Goal: Task Accomplishment & Management: Complete application form

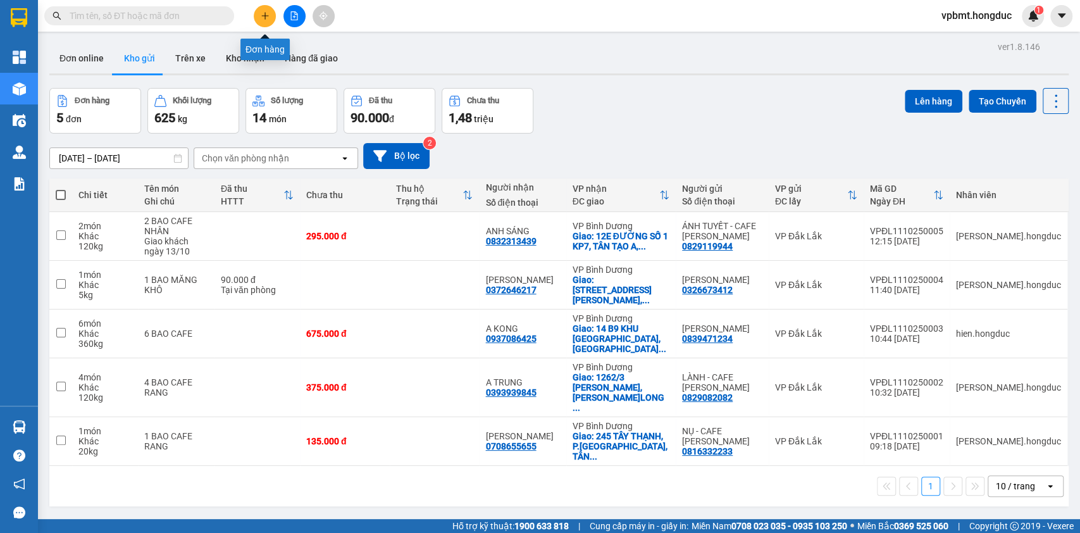
click at [269, 19] on button at bounding box center [265, 16] width 22 height 22
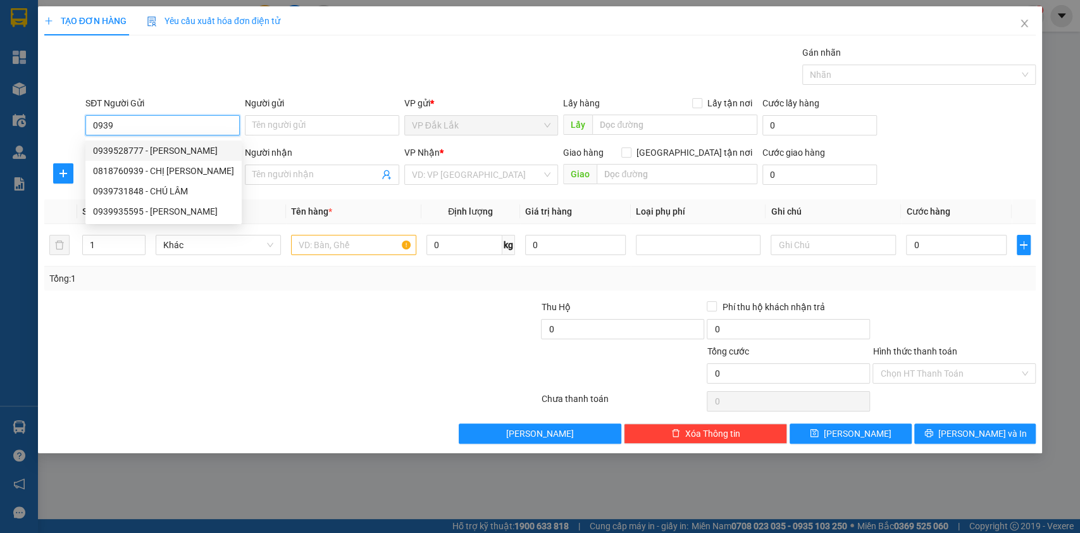
click at [207, 149] on div "0939528777 - CTY MINH ANH" at bounding box center [163, 151] width 141 height 14
type input "0939528777"
type input "[PERSON_NAME]"
type input "655 PHẠM VĂN ĐỒNG, TÂN HÒA, BMT"
type input "0918733500"
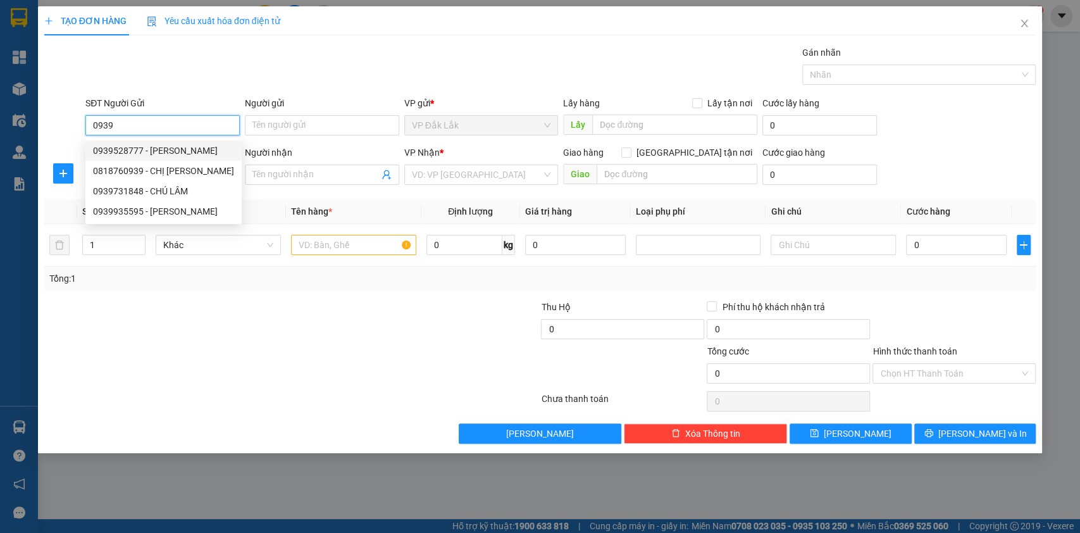
type input "CF LÂM VIÊN"
checkbox input "true"
type input "101 QL13, TT. LAI UYÊN, HUYỆN BÀU BÀNG, HCM"
type input "380.000"
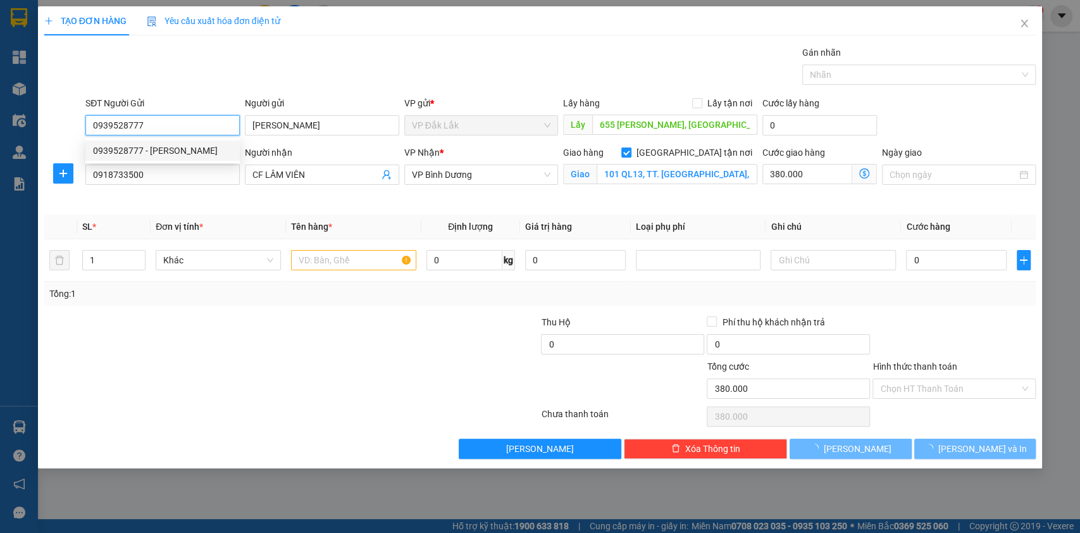
type input "1.340.000"
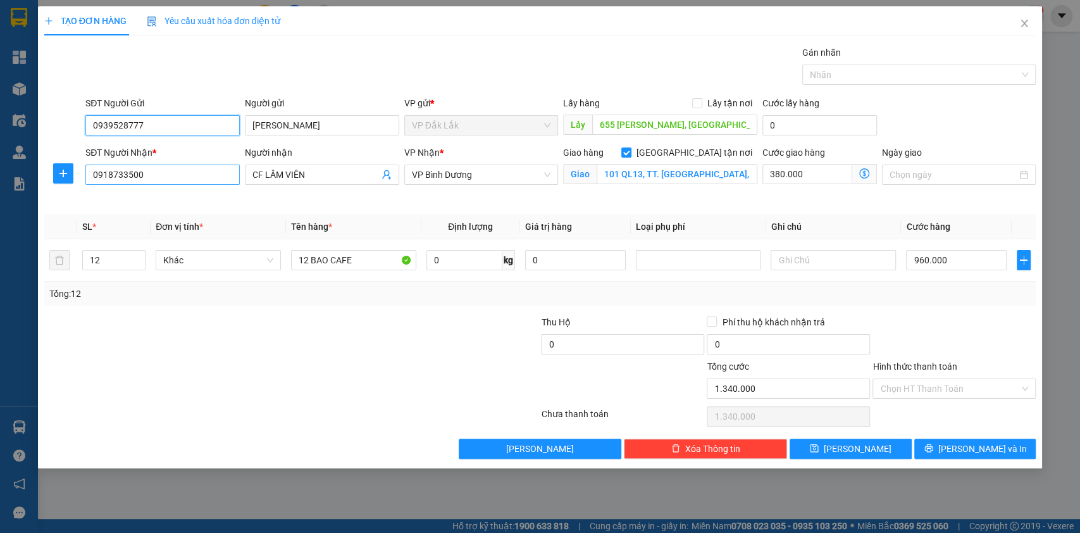
type input "0939528777"
click at [194, 175] on input "0918733500" at bounding box center [162, 174] width 154 height 20
type input "0"
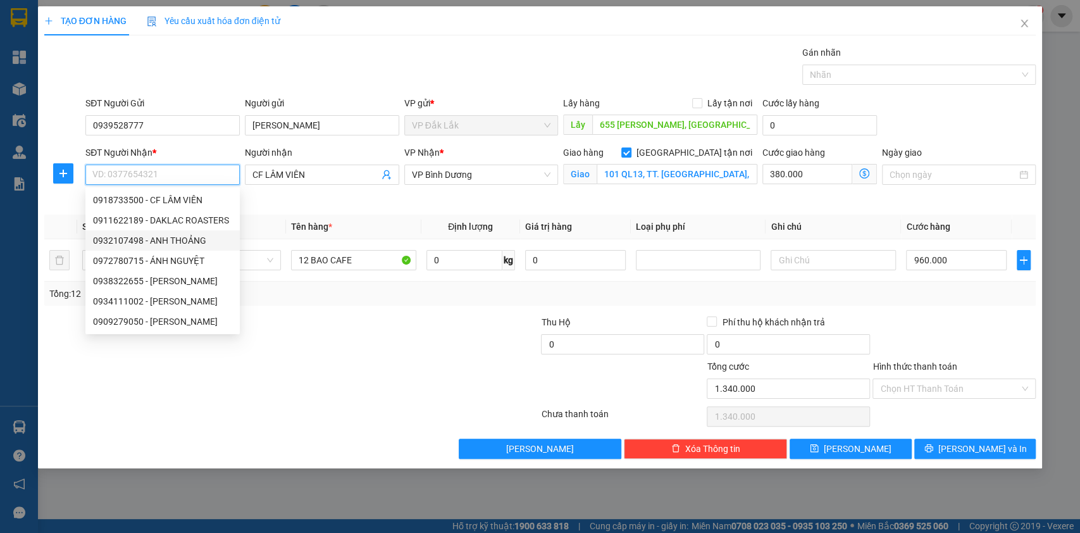
click at [218, 239] on div "0932107498 - ANH THOẢNG" at bounding box center [162, 240] width 139 height 14
type input "0932107498"
type input "ANH THOẢNG"
type input "850 XA LỘ HÀ NỘI, TĂNG NHƠN PHÚ, TP HCM"
type input "1.250.000"
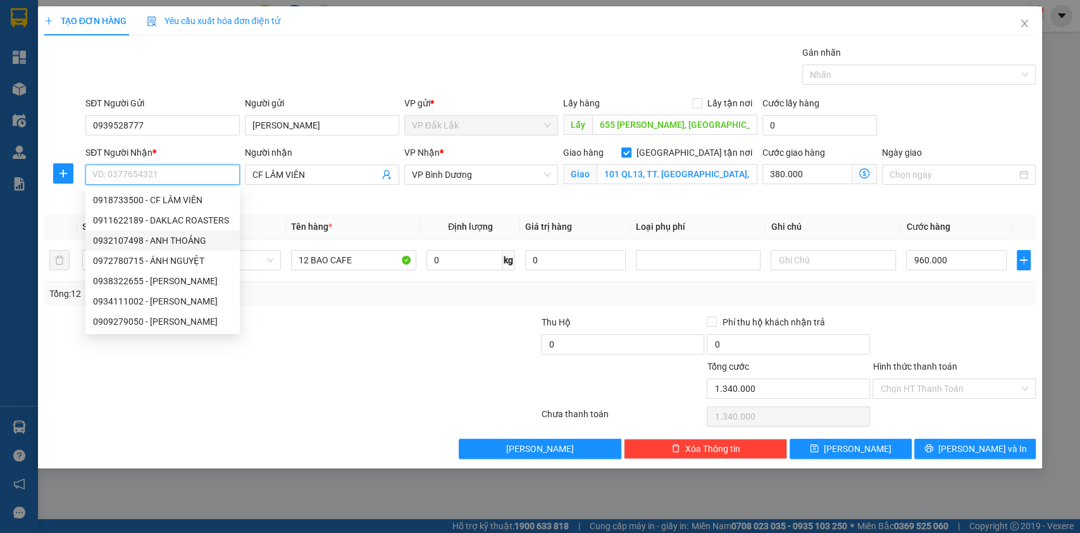
type input "1.250.000"
type input "290.000"
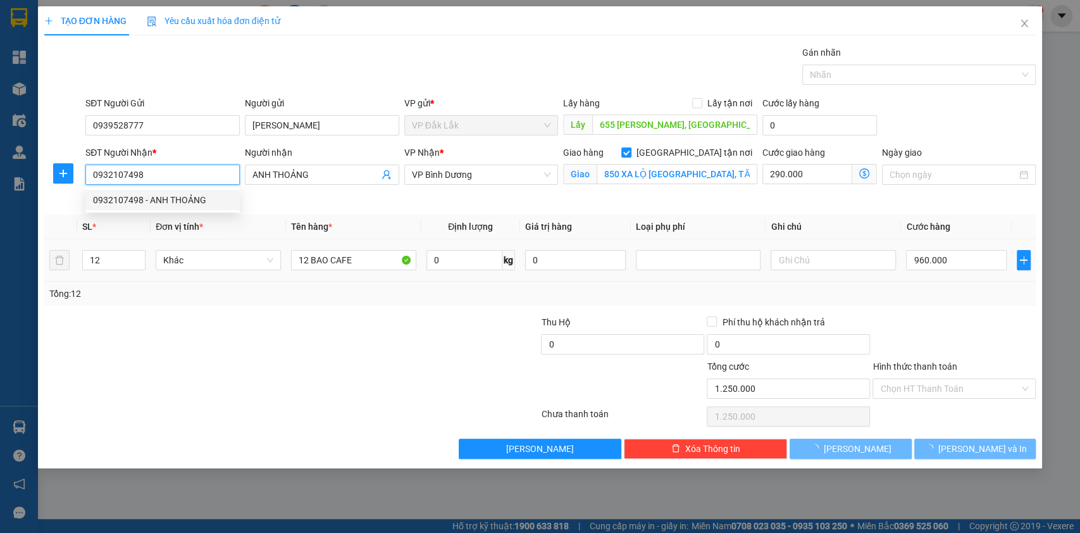
type input "720.000"
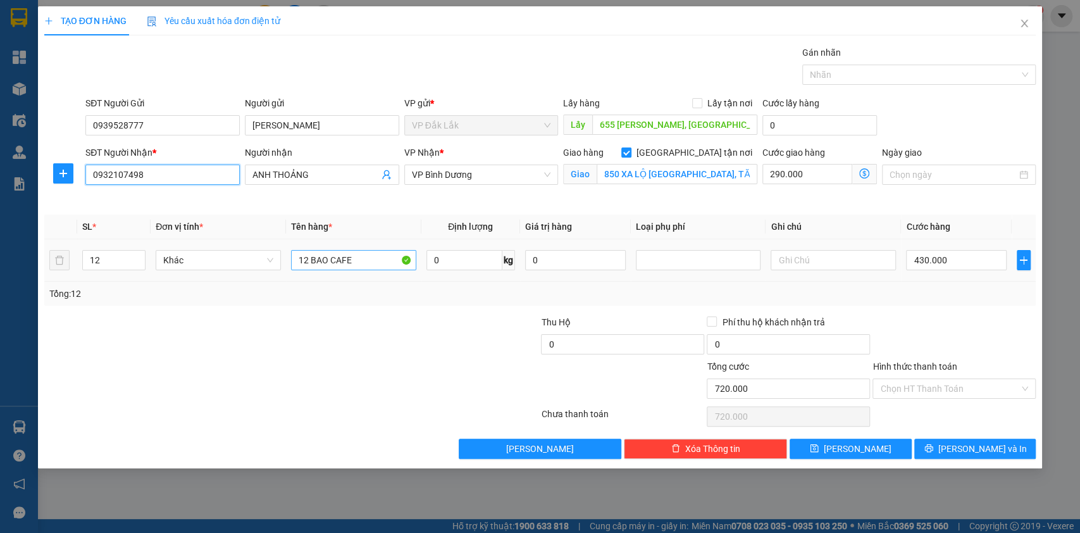
type input "0932107498"
drag, startPoint x: 304, startPoint y: 260, endPoint x: 296, endPoint y: 299, distance: 39.3
click at [304, 261] on input "12 BAO CAFE" at bounding box center [353, 260] width 125 height 20
click at [309, 257] on input "12 BAO CAFE" at bounding box center [353, 260] width 125 height 20
type input "BAO CAFE"
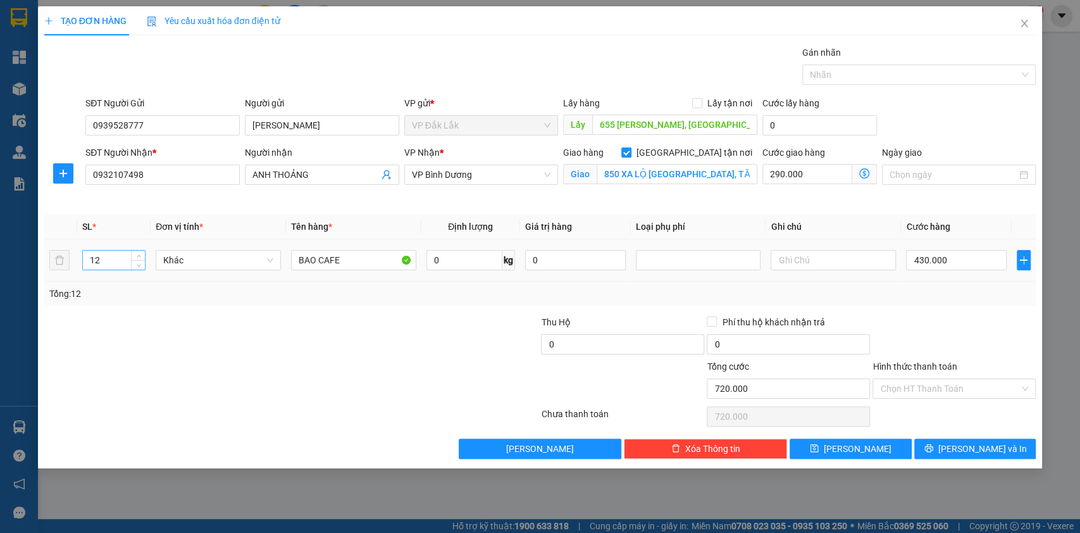
click at [122, 261] on input "12" at bounding box center [114, 260] width 63 height 19
type input "1"
type input "4"
click at [299, 264] on input "BAO CAFE" at bounding box center [353, 260] width 125 height 20
type input "4 BAO CAFE"
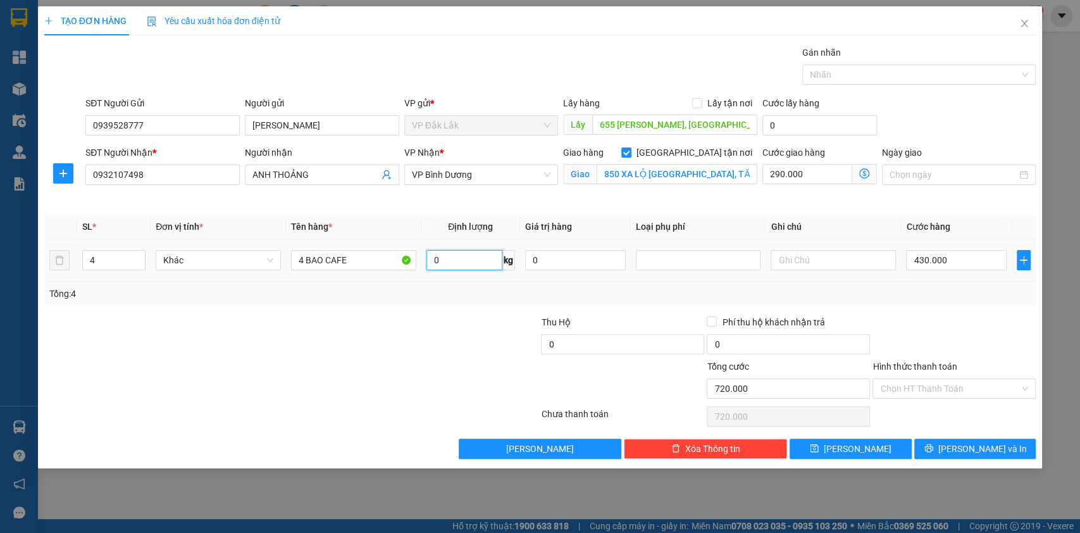
click at [477, 263] on input "0" at bounding box center [464, 260] width 76 height 20
type input "240"
click at [814, 172] on input "290.000" at bounding box center [807, 174] width 90 height 20
type input "430.001"
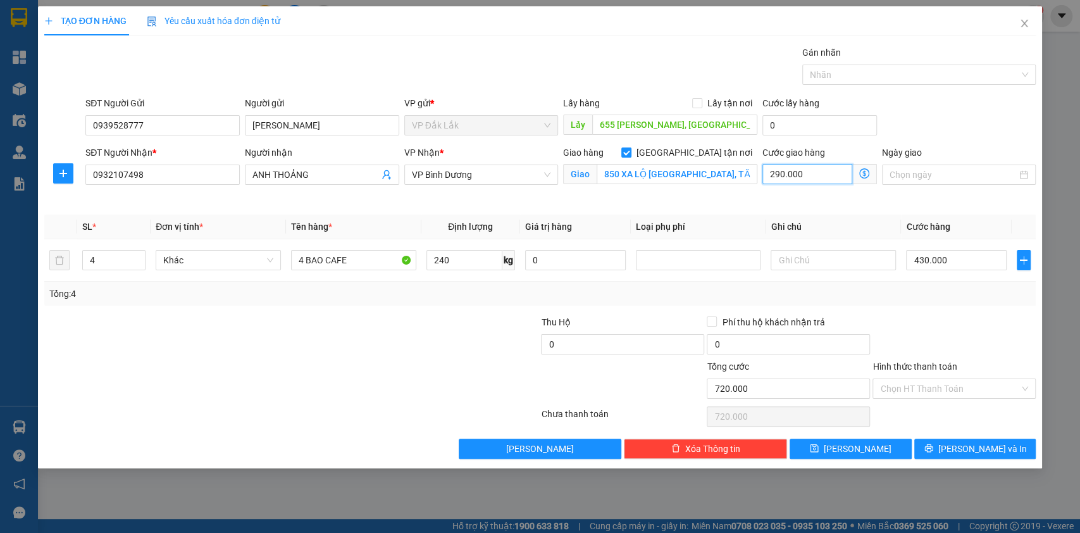
type input "1"
type input "430.010"
type input "10"
type input "430.100"
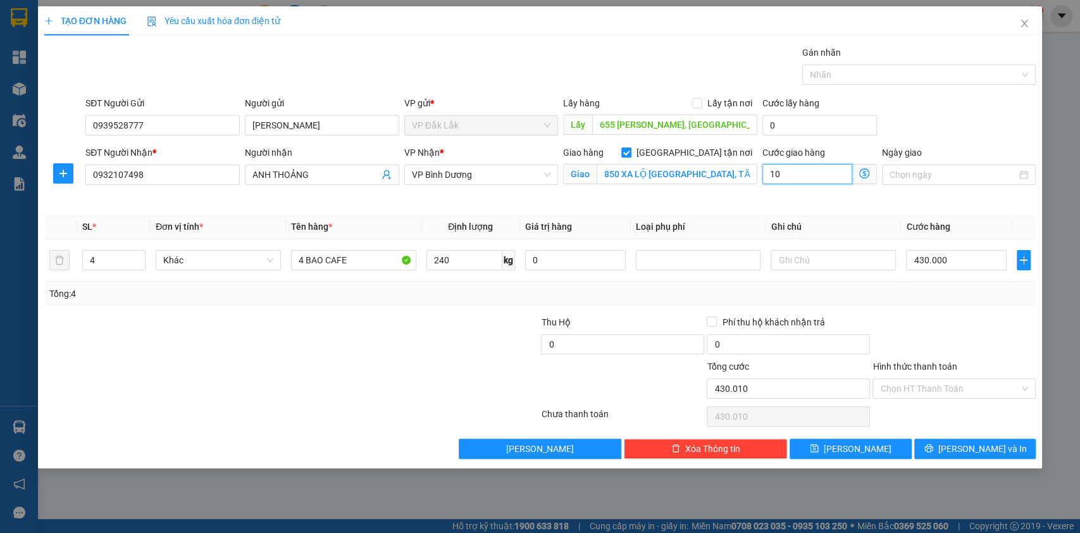
type input "430.100"
type input "100"
type input "431.000"
type input "1.000"
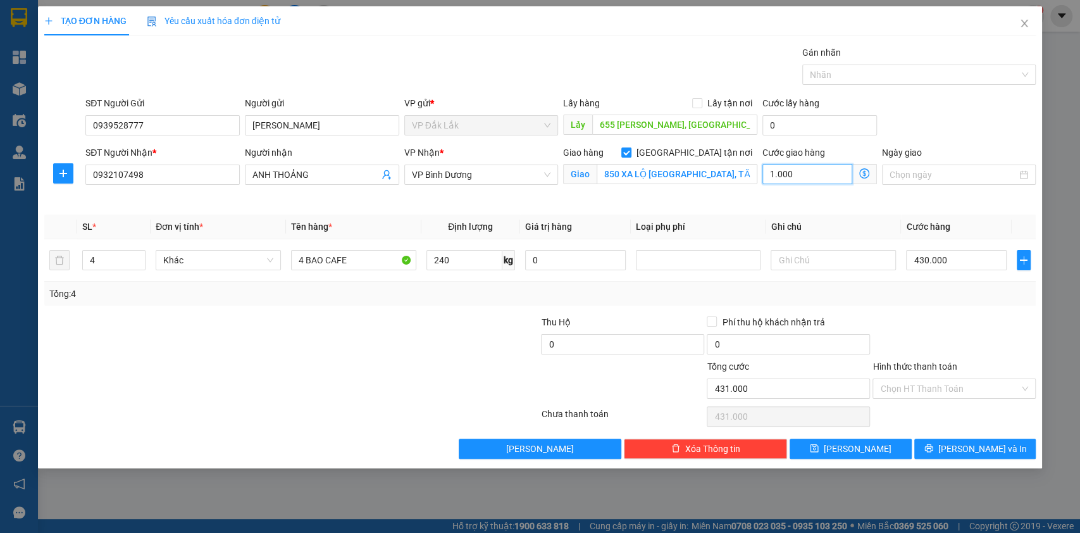
type input "440.000"
type input "10.000"
type input "530.000"
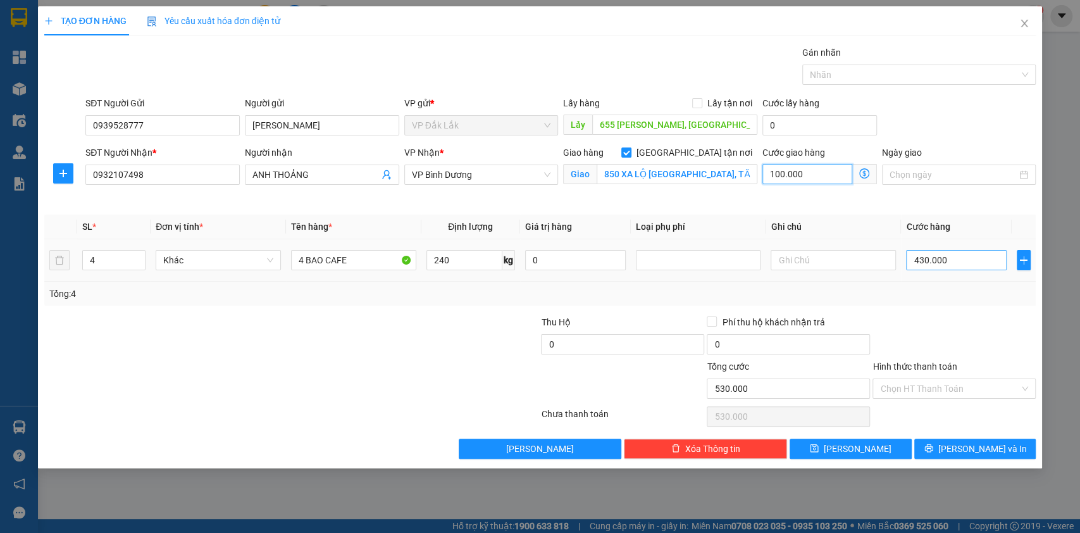
type input "100.000"
click at [979, 259] on input "430.000" at bounding box center [956, 260] width 101 height 20
click at [801, 171] on input "100.000" at bounding box center [807, 174] width 90 height 20
type input "430.001"
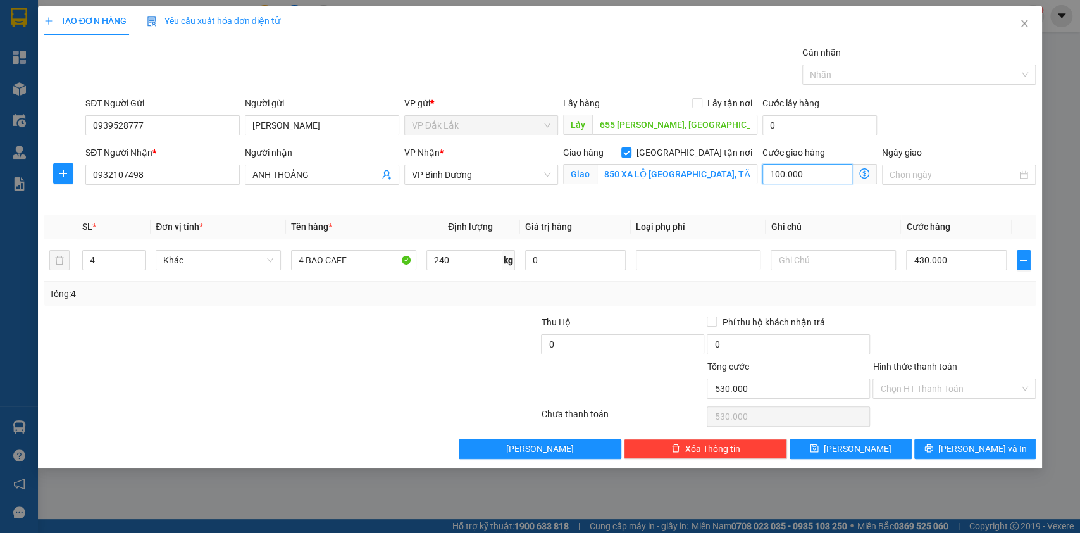
type input "1"
type input "430.012"
type input "12"
type input "430.120"
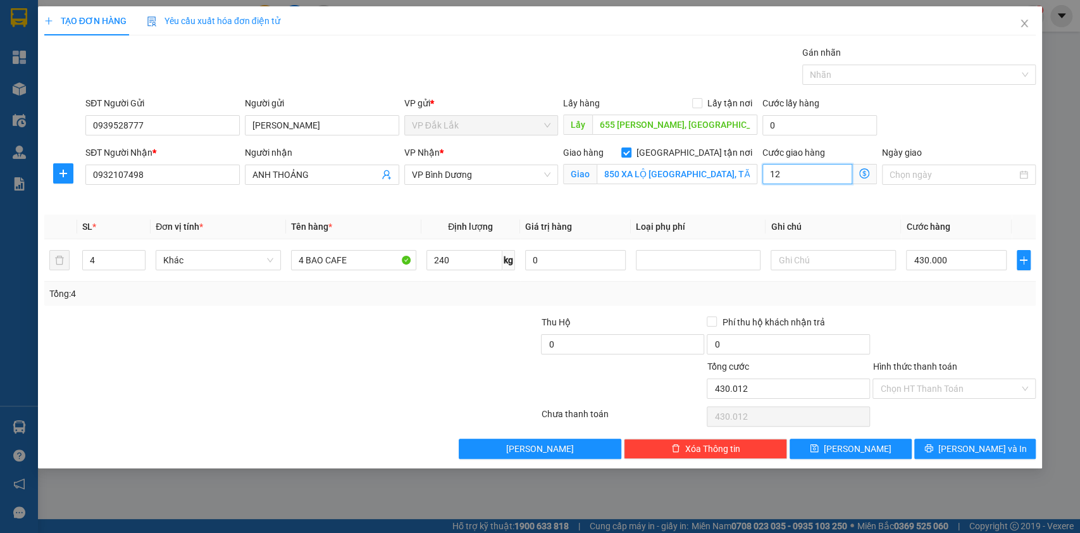
type input "430.120"
type input "120"
type input "431.200"
type input "1.200"
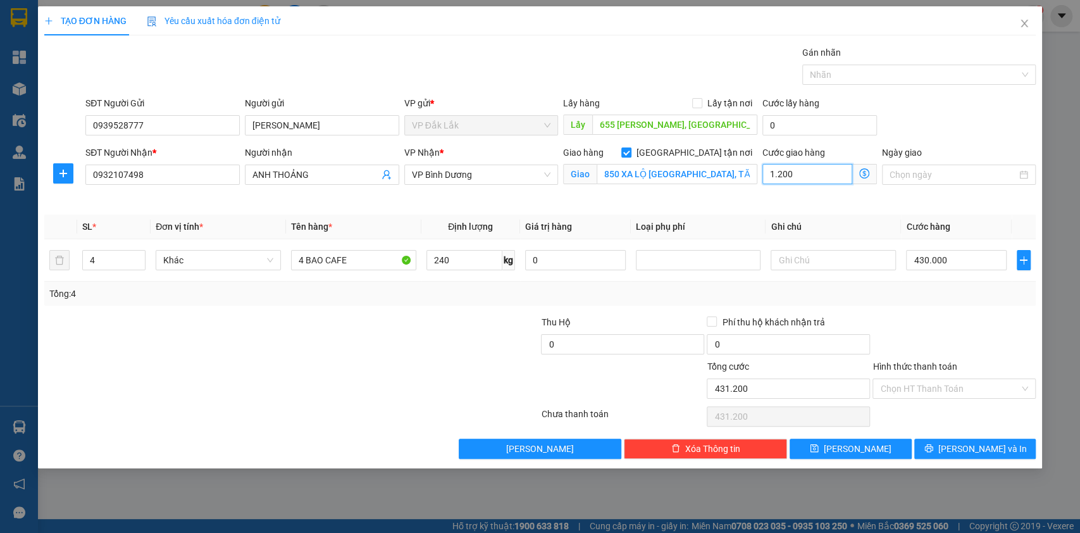
type input "442.000"
type input "12.000"
type input "550.000"
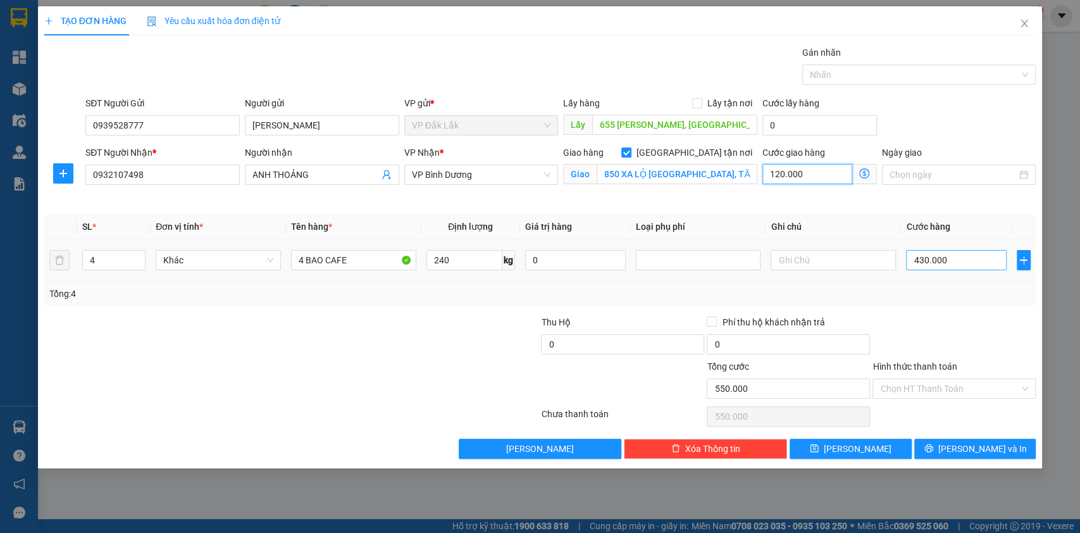
type input "120.000"
click at [957, 263] on input "430.000" at bounding box center [956, 260] width 101 height 20
type input "120.001"
type input "1"
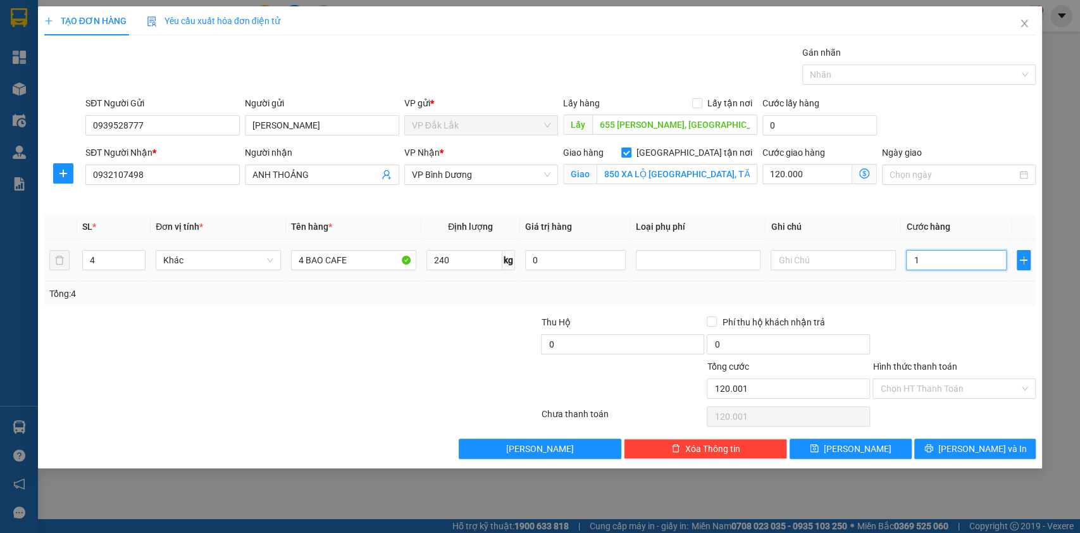
type input "120.012"
type input "12"
type input "120.120"
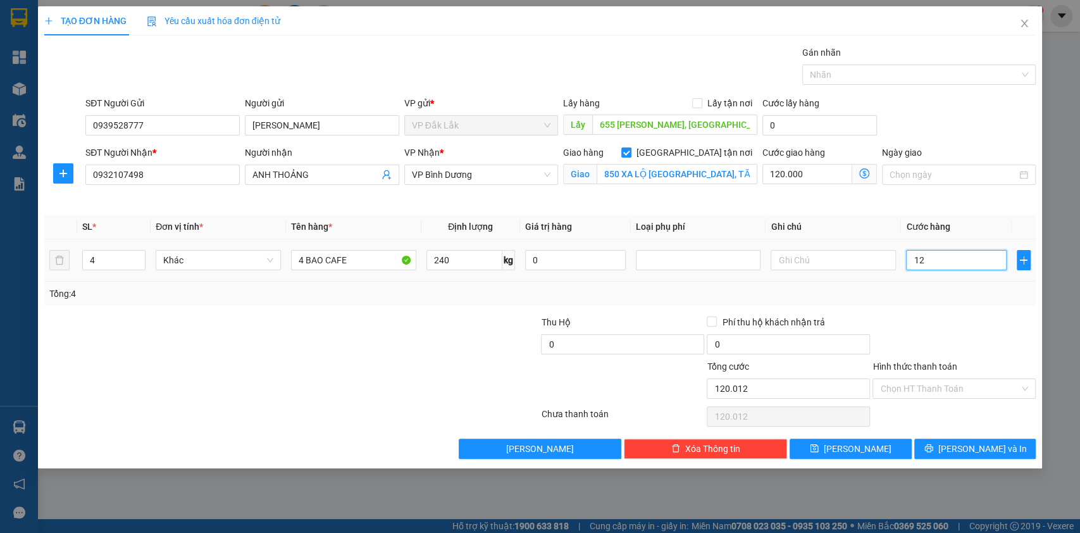
type input "120"
type input "121.200"
type input "1.200"
type input "132.000"
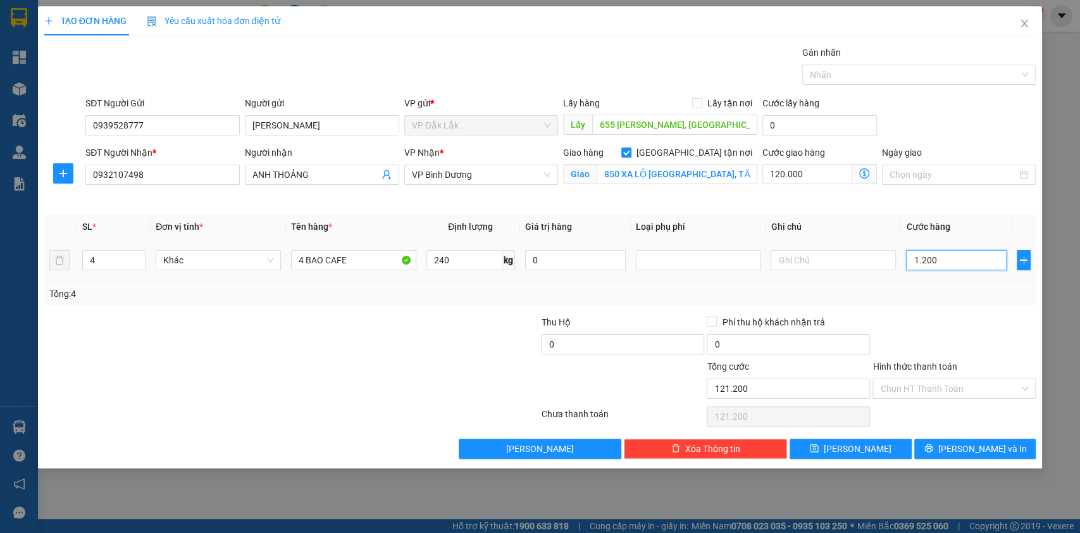
type input "132.000"
type input "12.000"
type input "240.000"
type input "120.000"
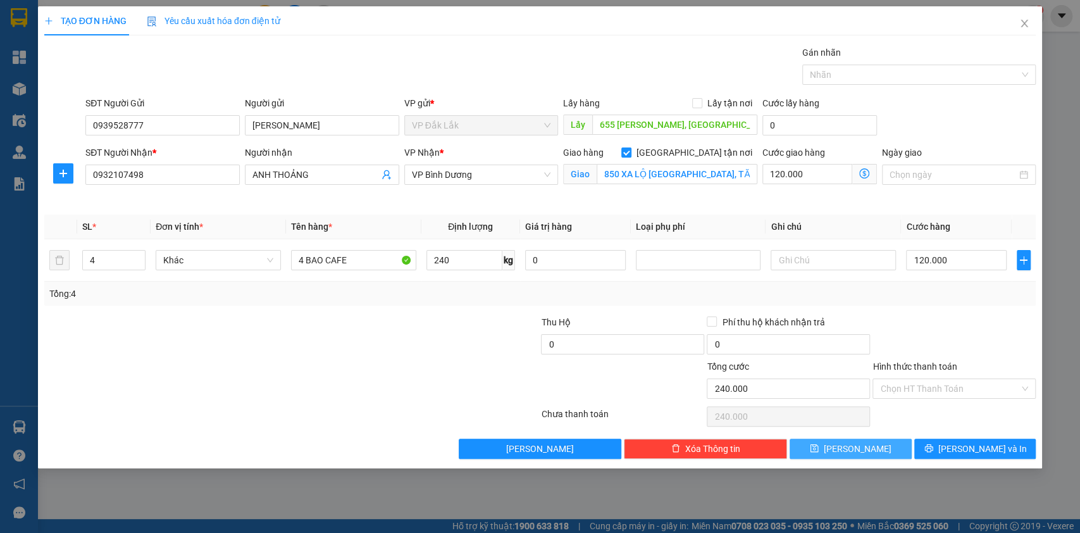
click at [866, 446] on button "Lưu" at bounding box center [850, 448] width 121 height 20
checkbox input "false"
type input "0"
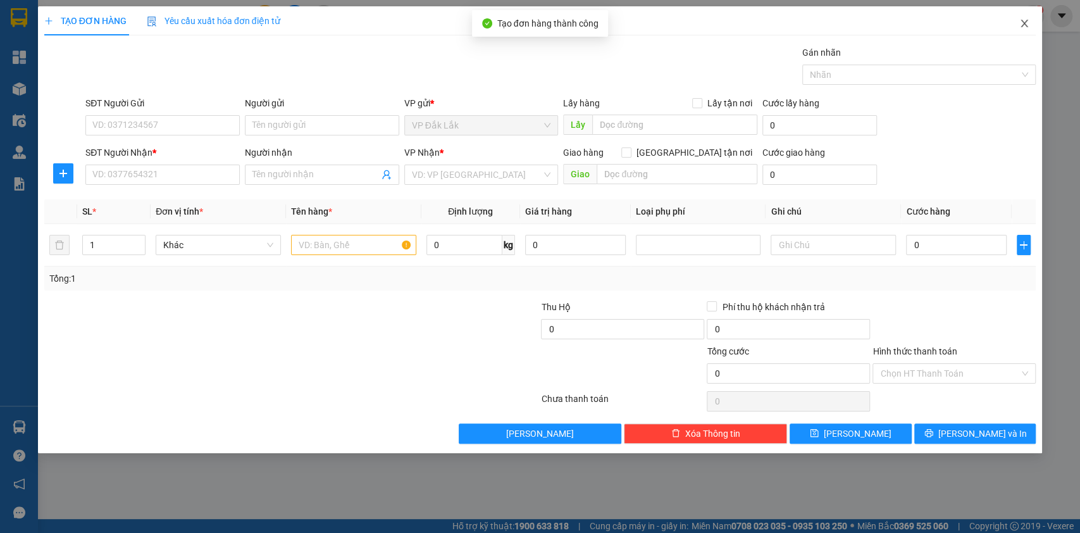
click at [1025, 18] on icon "close" at bounding box center [1024, 23] width 10 height 10
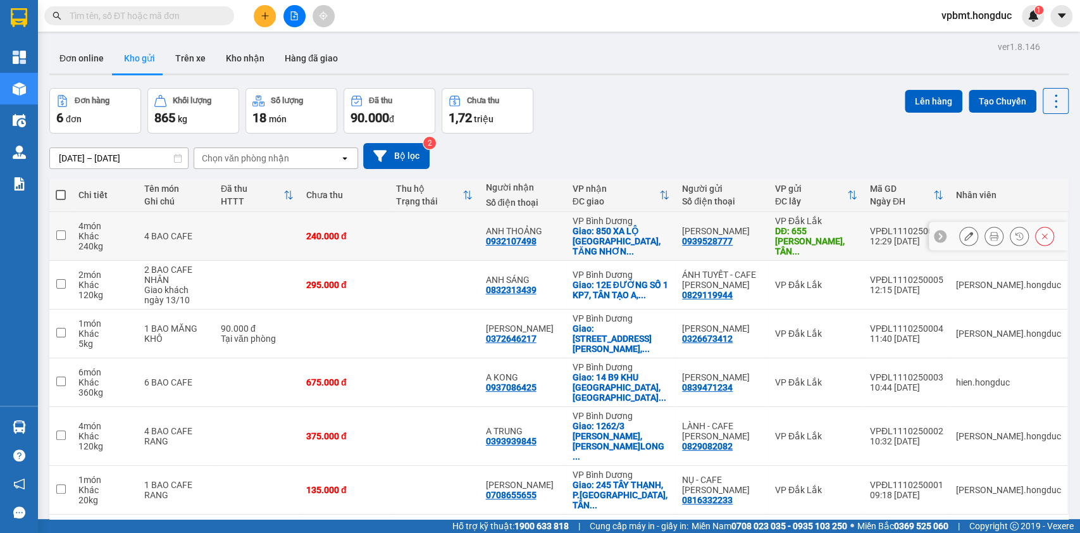
click at [990, 232] on icon at bounding box center [994, 236] width 9 height 9
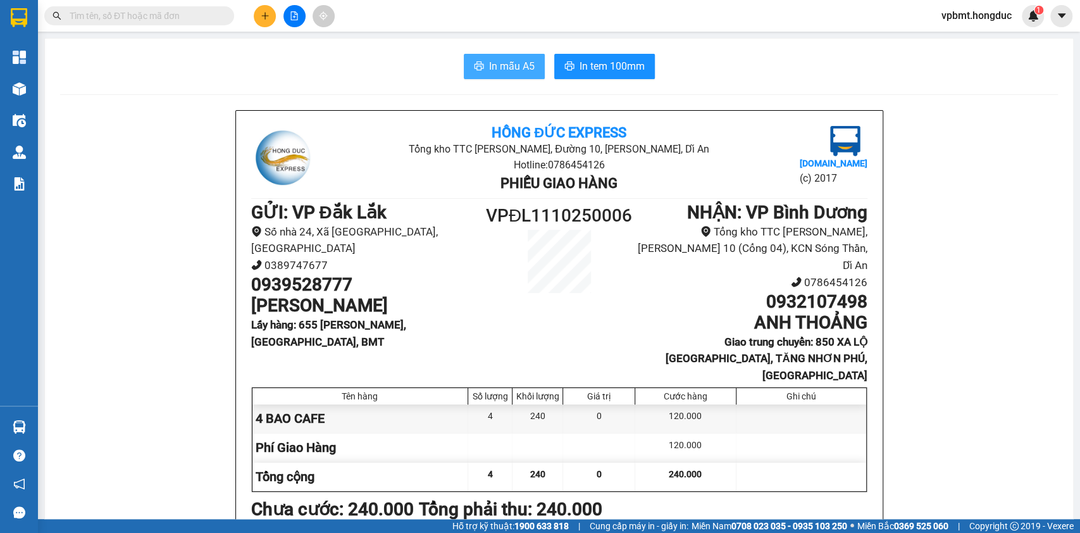
click at [506, 63] on span "In mẫu A5" at bounding box center [512, 66] width 46 height 16
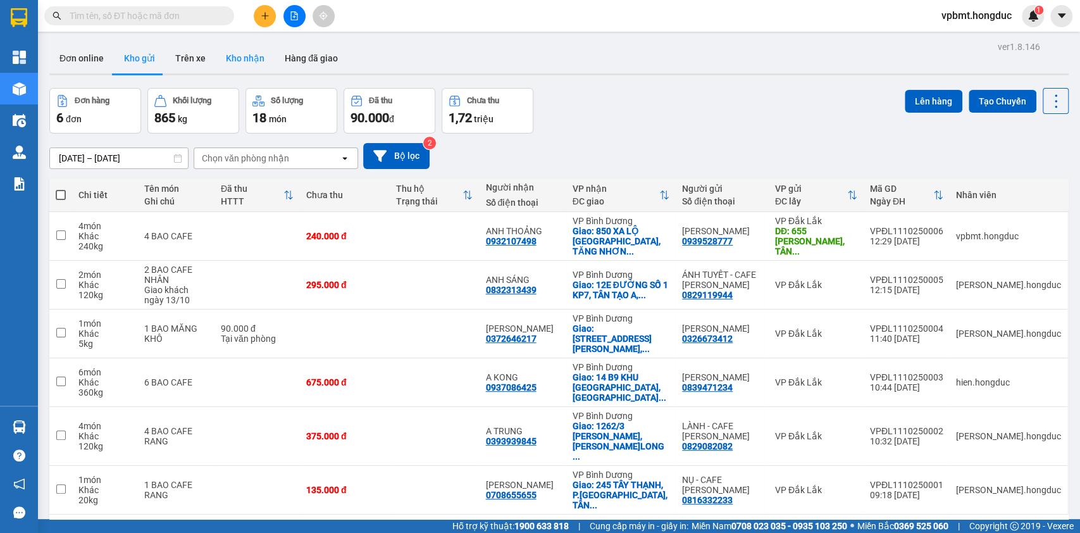
click at [248, 73] on button "Kho nhận" at bounding box center [245, 58] width 59 height 30
